Goal: Navigation & Orientation: Find specific page/section

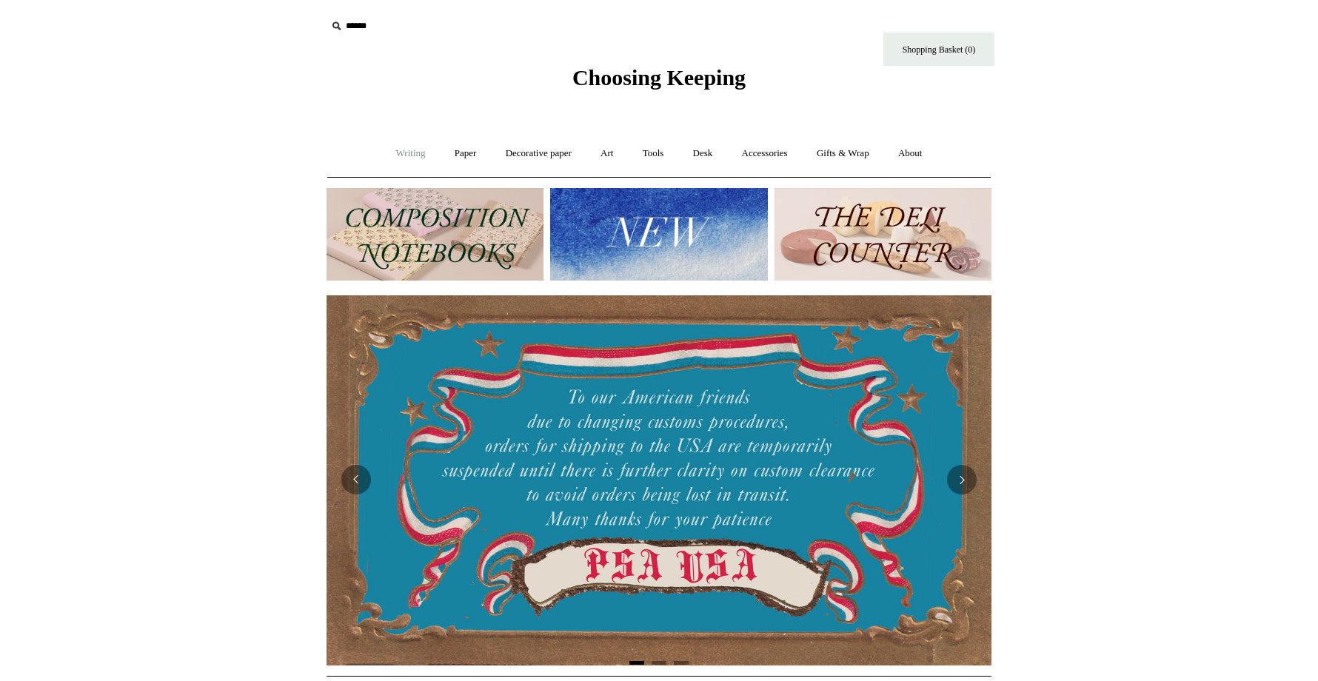
click at [390, 150] on link "Writing +" at bounding box center [411, 153] width 56 height 39
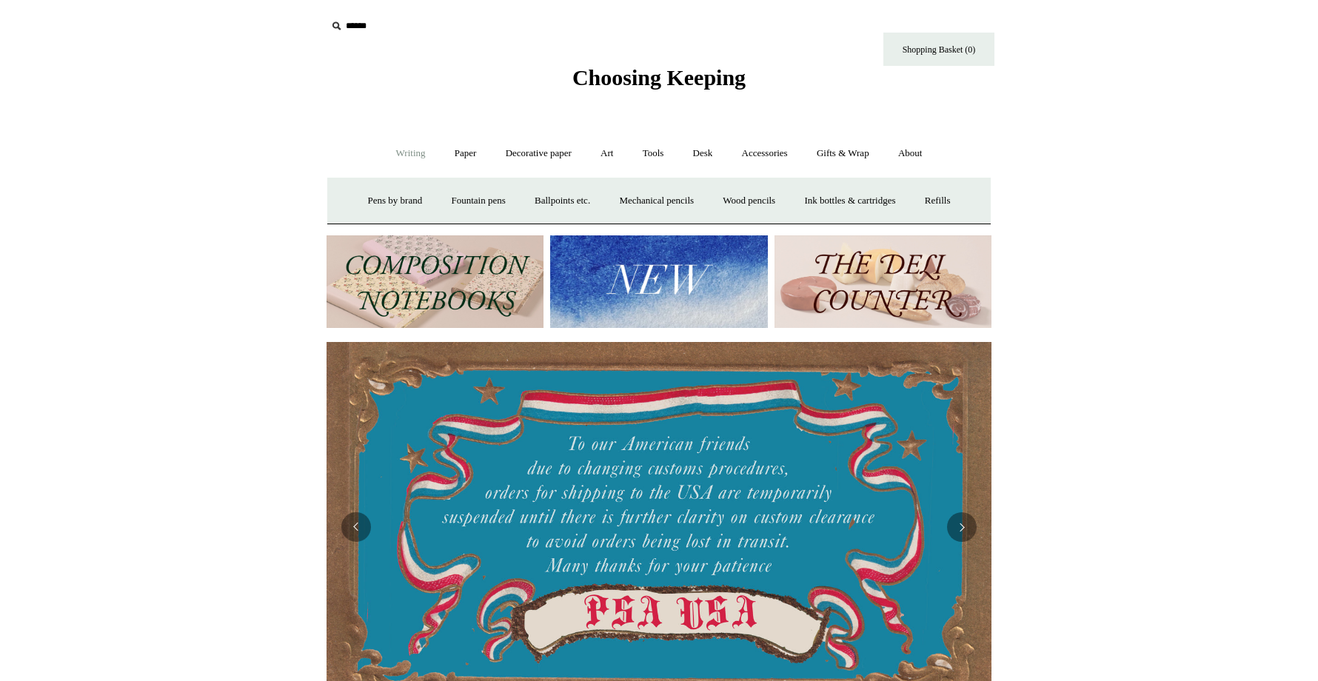
click at [466, 252] on img at bounding box center [435, 282] width 217 height 93
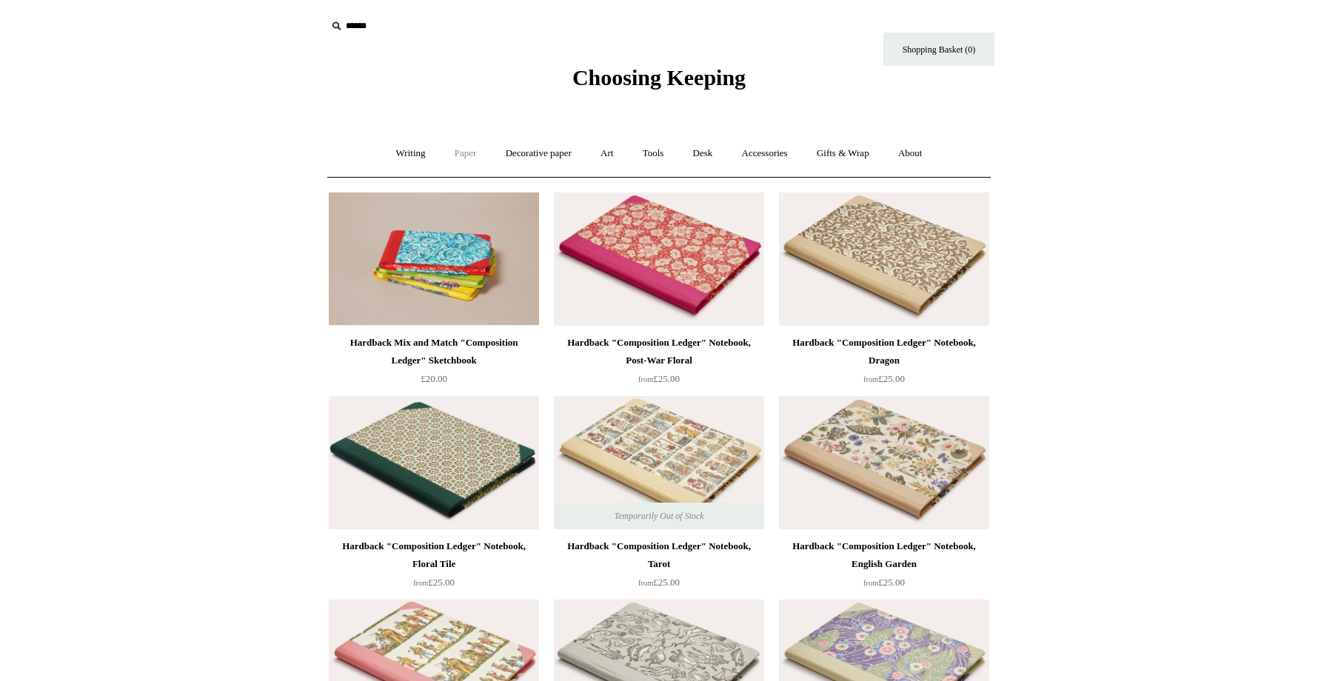
click at [448, 155] on link "Paper +" at bounding box center [465, 153] width 49 height 39
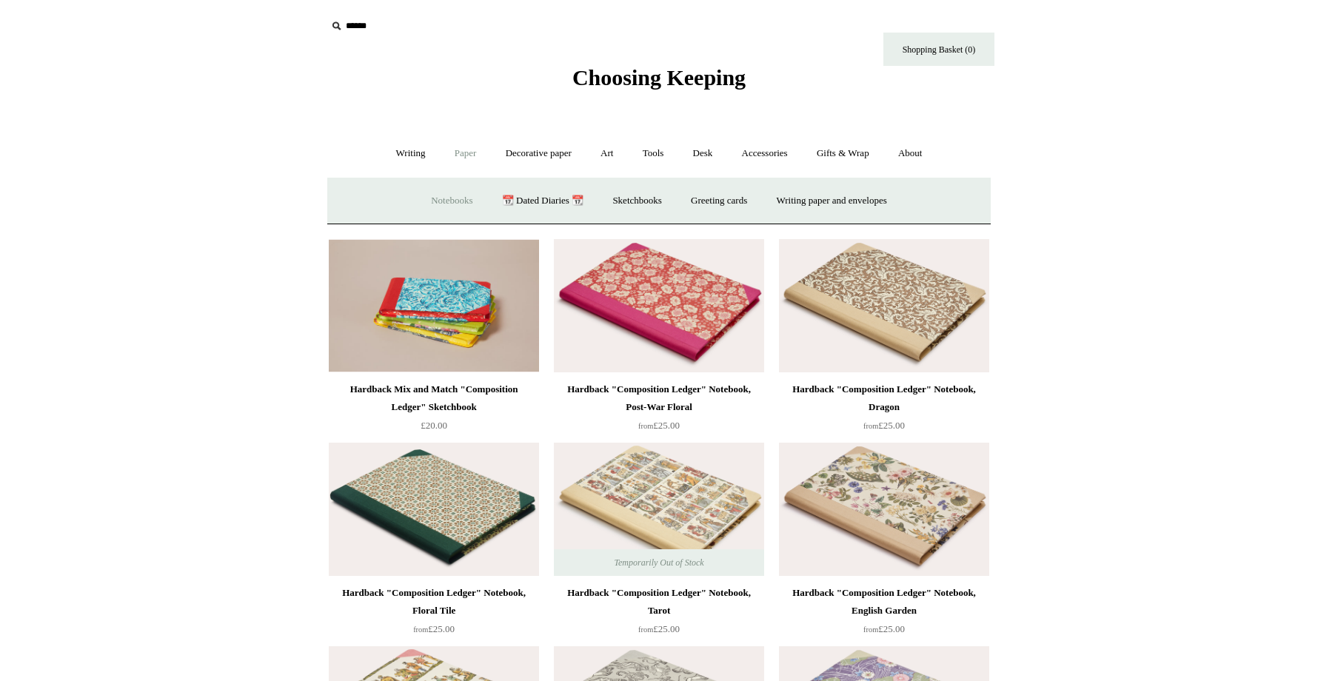
click at [441, 195] on link "Notebooks +" at bounding box center [452, 200] width 68 height 39
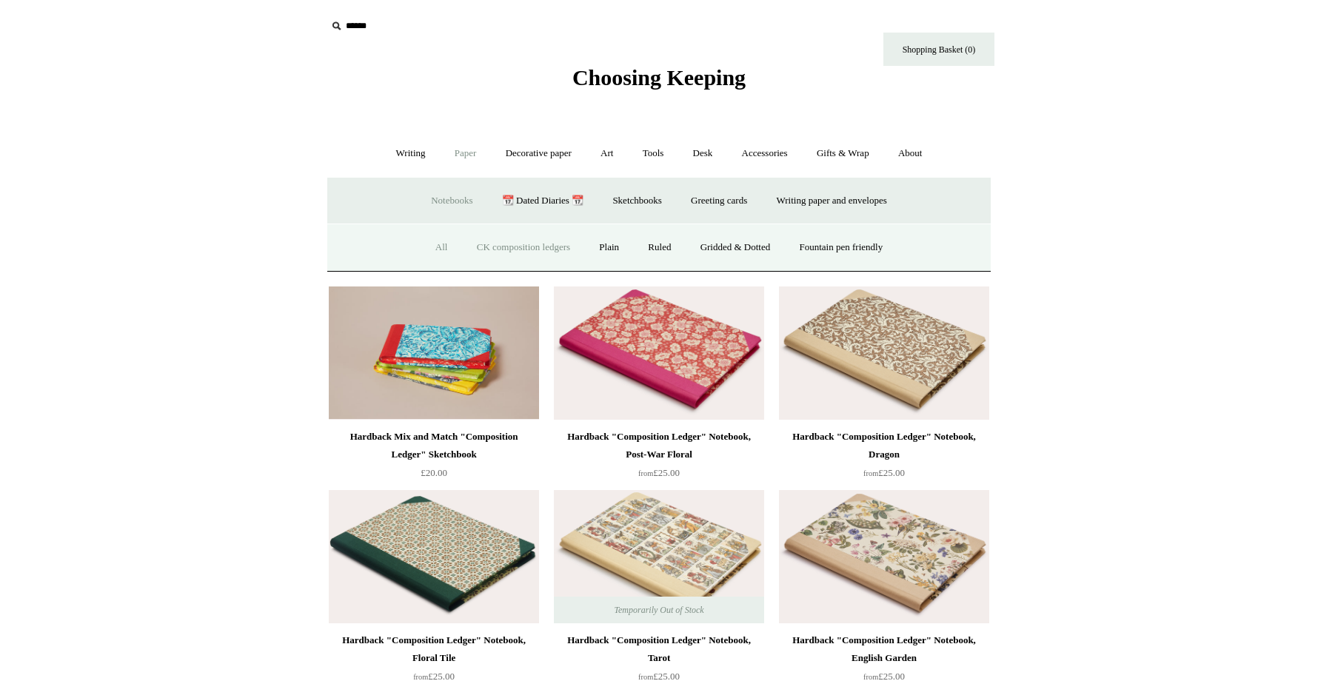
click at [433, 250] on link "All" at bounding box center [441, 247] width 39 height 39
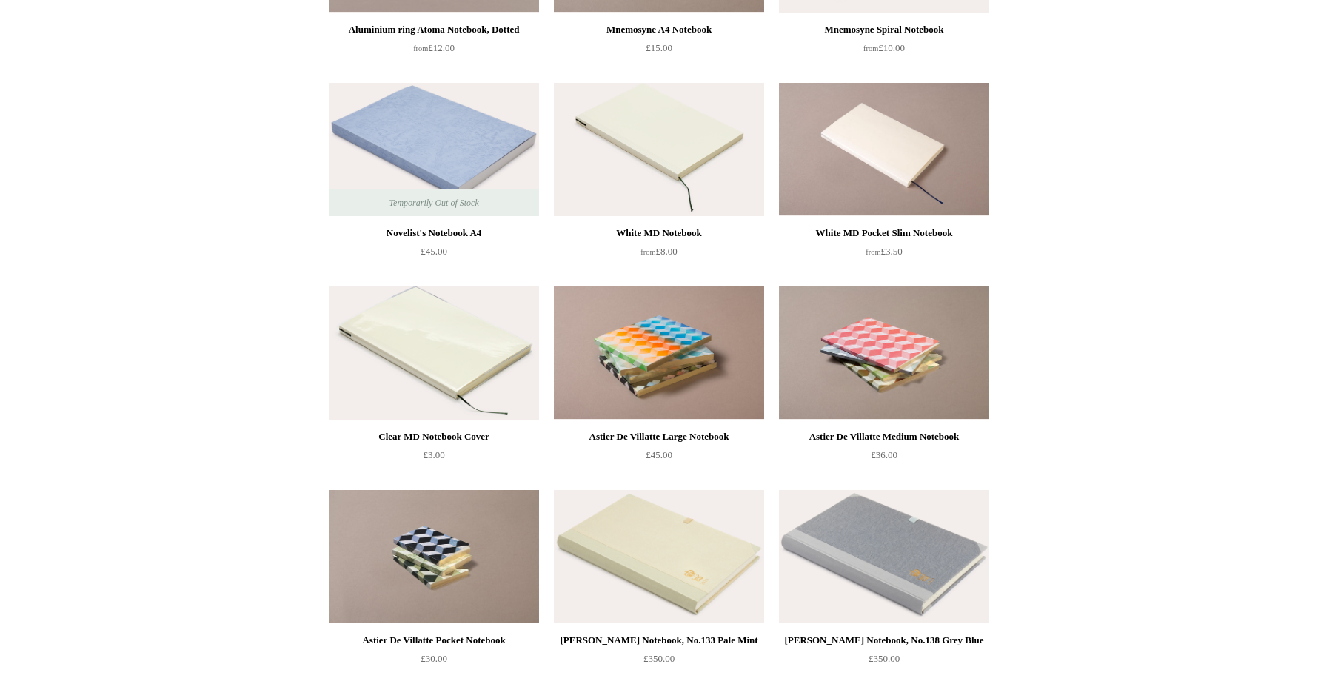
scroll to position [3576, 0]
